Goal: Task Accomplishment & Management: Complete application form

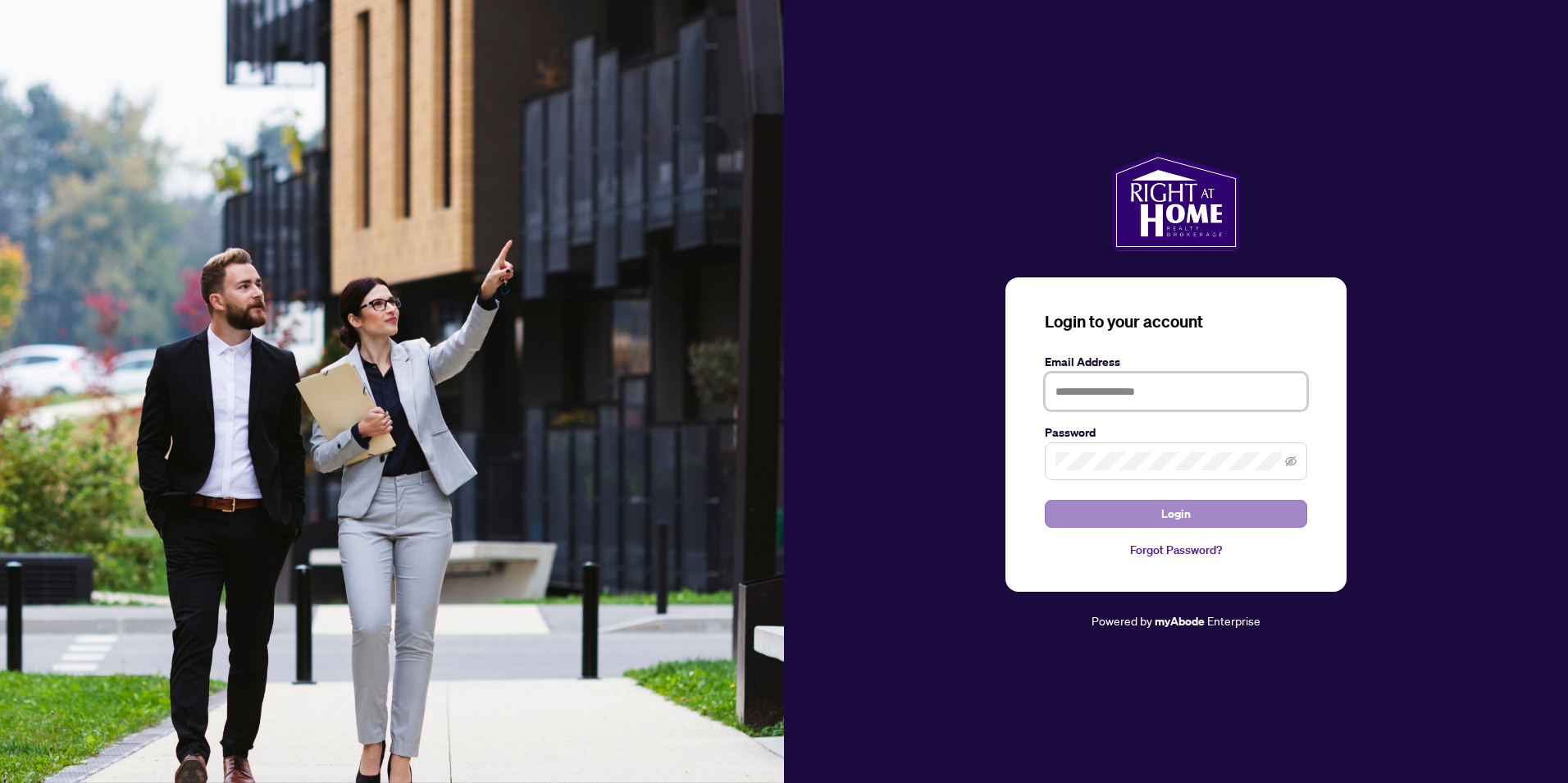
type input "**********"
click at [1162, 511] on span "Login" at bounding box center [1175, 513] width 29 height 26
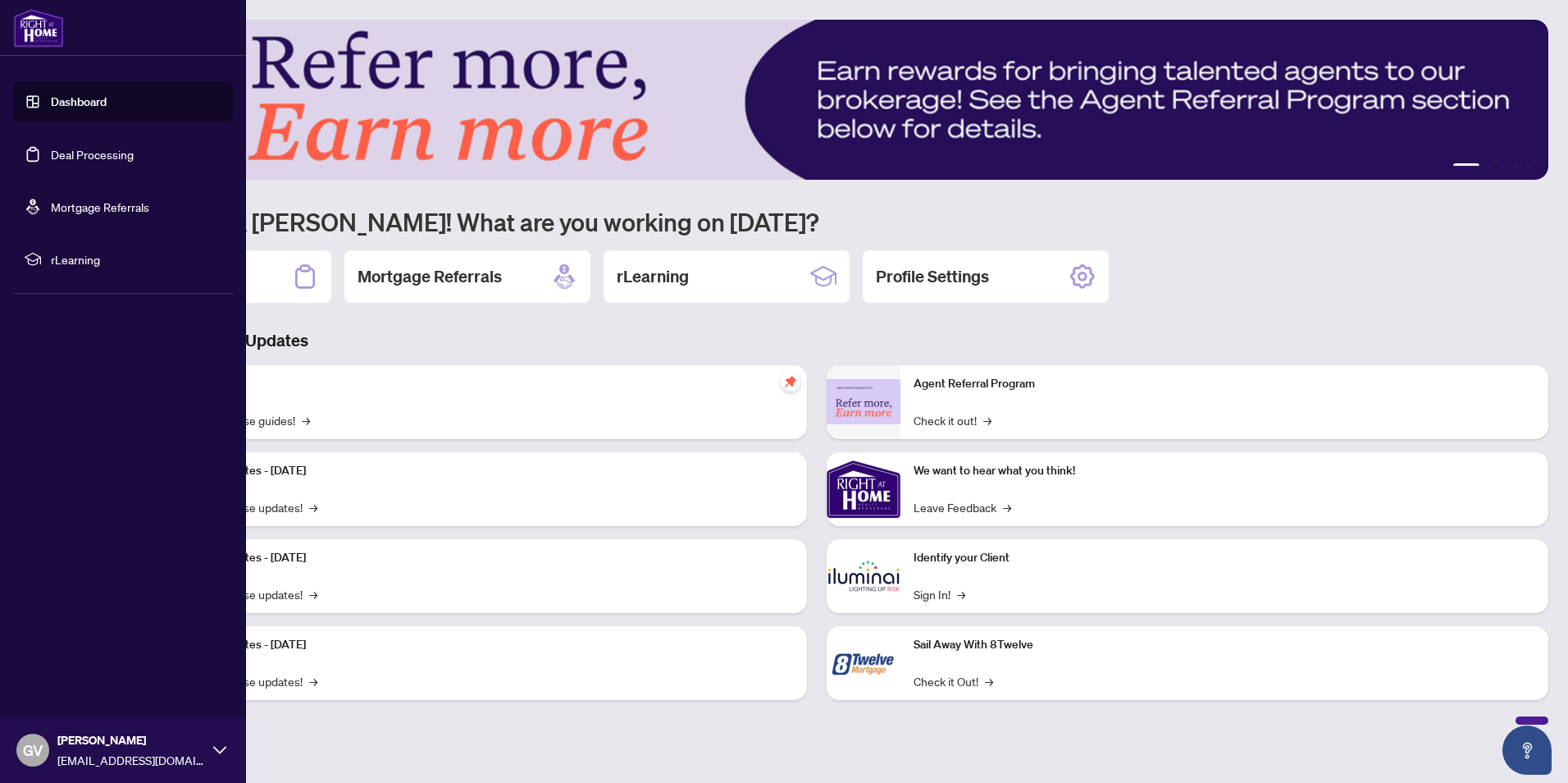
click at [62, 153] on link "Deal Processing" at bounding box center [92, 154] width 83 height 15
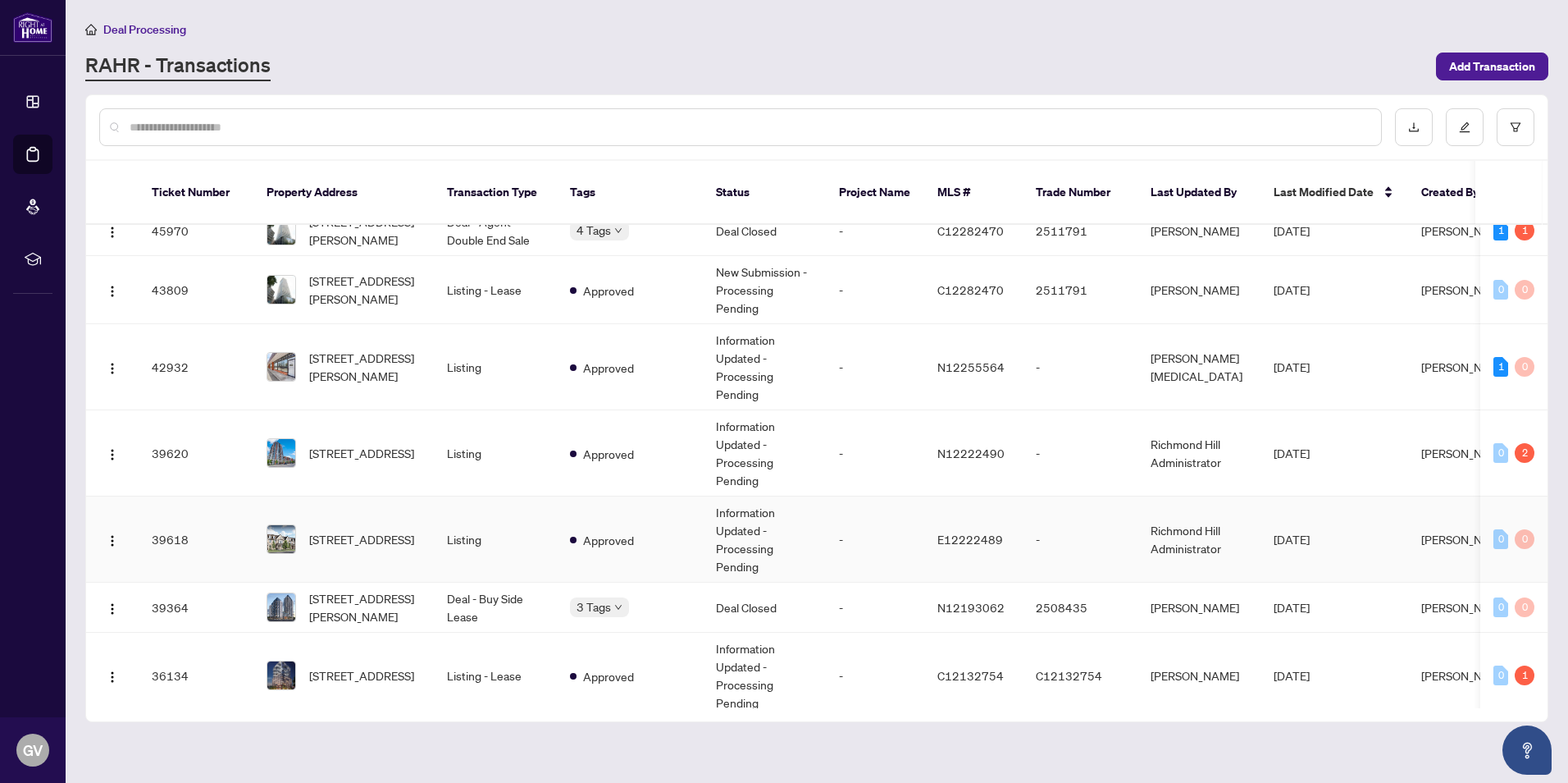
scroll to position [328, 0]
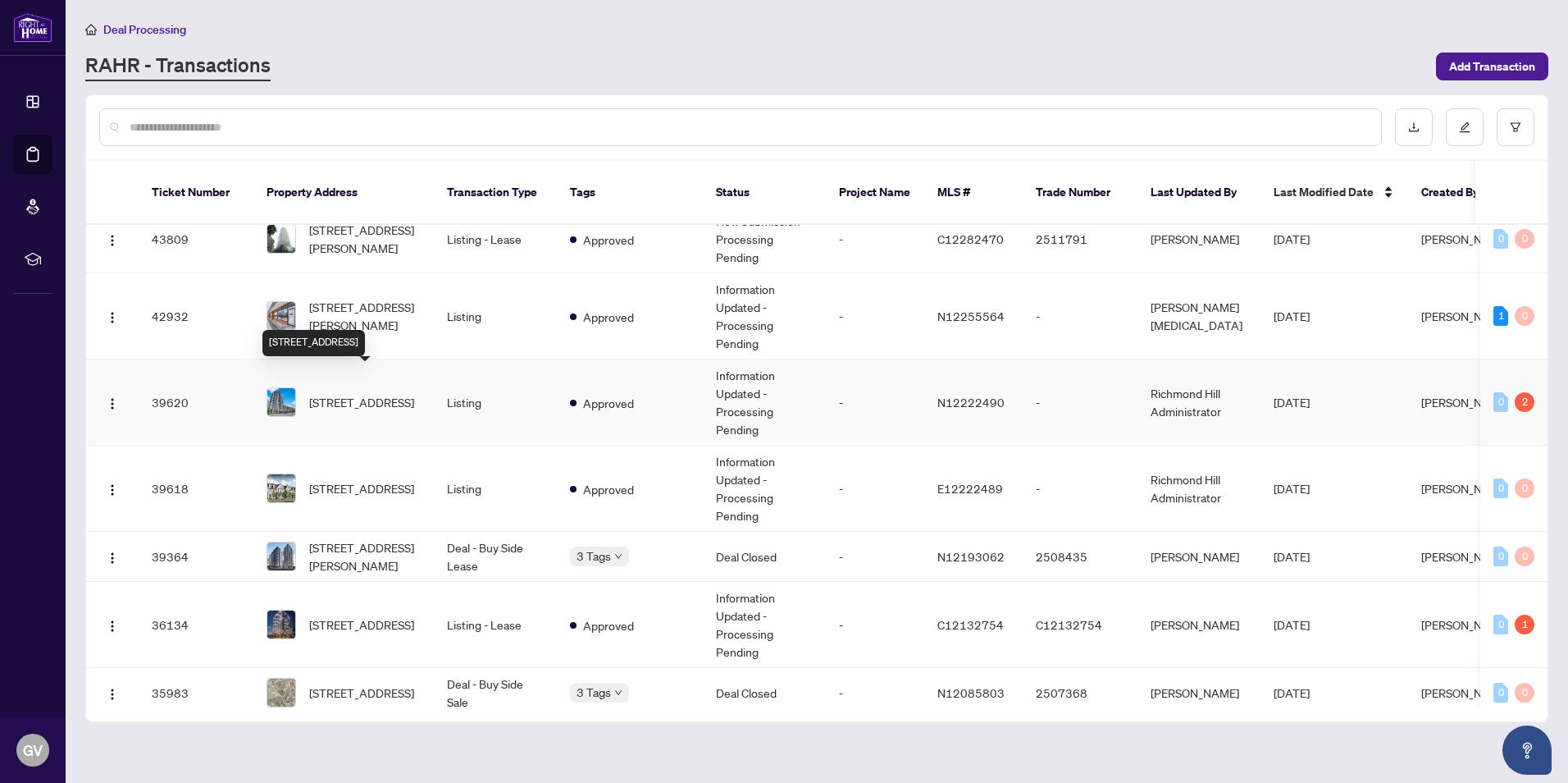
click at [352, 393] on span "[STREET_ADDRESS]" at bounding box center [361, 402] width 105 height 18
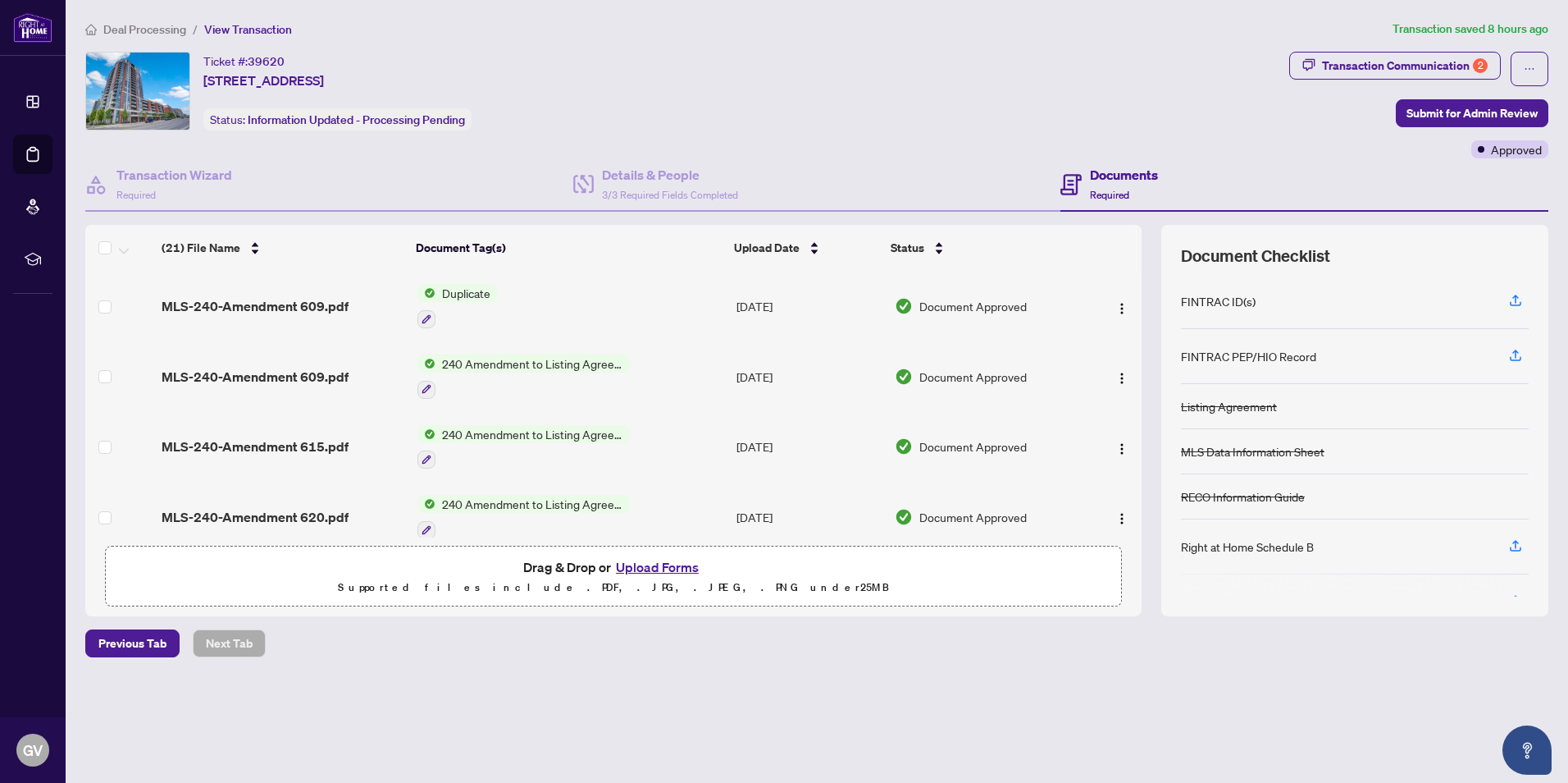
click at [645, 571] on button "Upload Forms" at bounding box center [657, 567] width 93 height 21
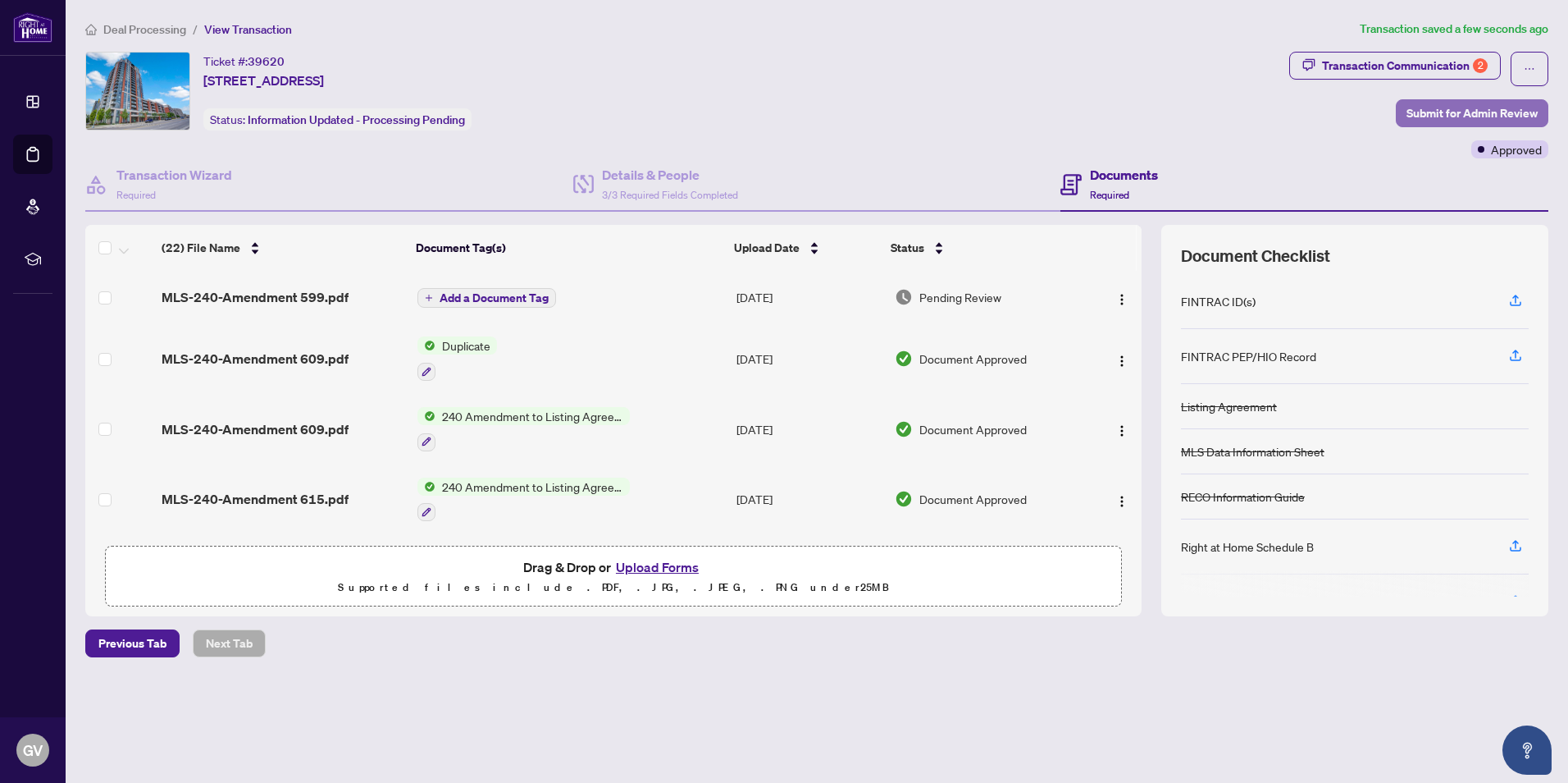
click at [1475, 109] on span "Submit for Admin Review" at bounding box center [1472, 113] width 131 height 26
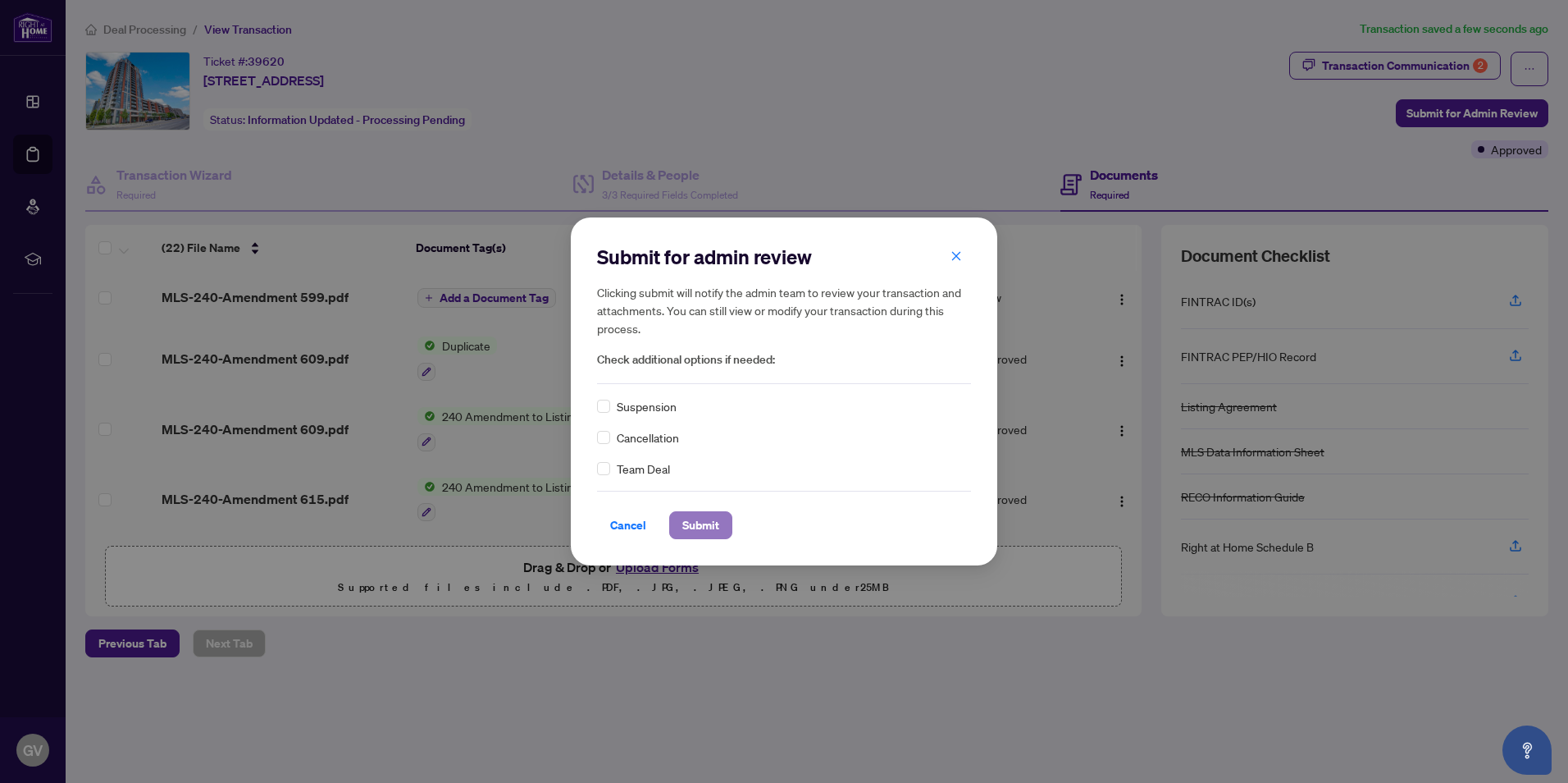
click at [712, 524] on span "Submit" at bounding box center [701, 525] width 37 height 26
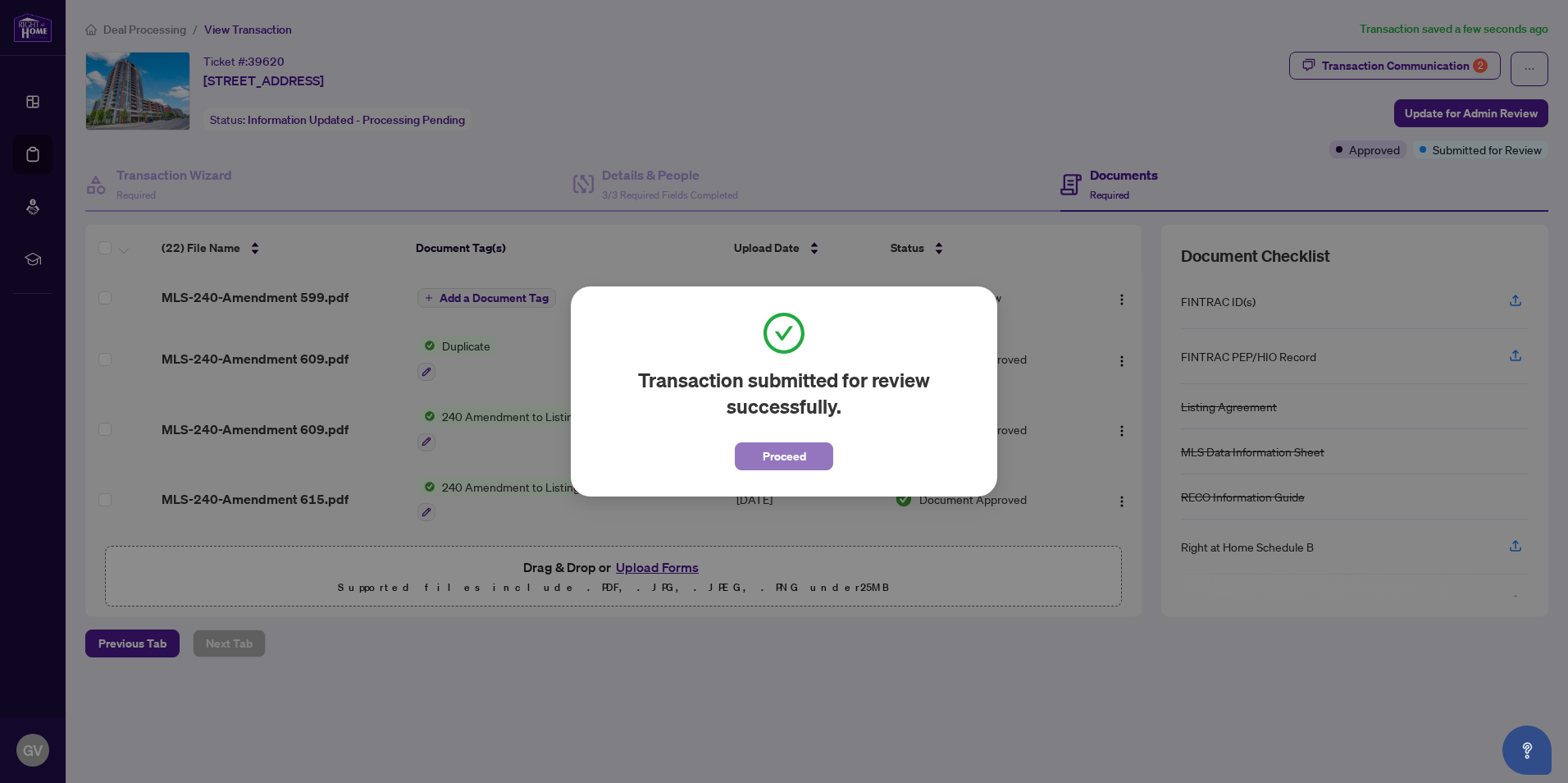
click at [768, 457] on span "Proceed" at bounding box center [784, 456] width 44 height 26
